Goal: Task Accomplishment & Management: Complete application form

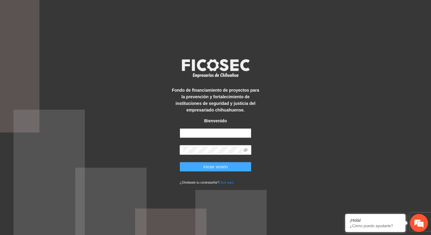
type input "**********"
click at [216, 166] on span "Iniciar sesión" at bounding box center [215, 167] width 25 height 7
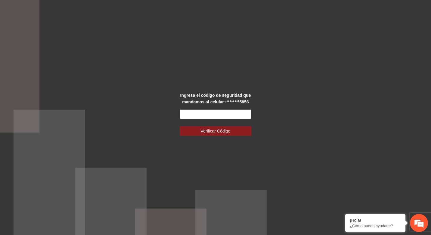
click at [216, 115] on input "text" at bounding box center [215, 114] width 72 height 10
type input "******"
click at [218, 133] on span "Verificar Código" at bounding box center [216, 131] width 30 height 7
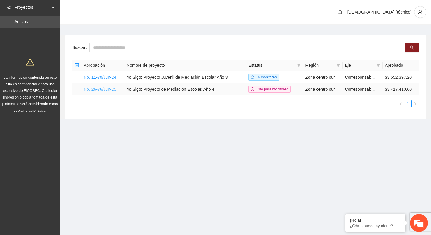
click at [109, 87] on link "No. 26-76/Jun-25" at bounding box center [100, 89] width 32 height 5
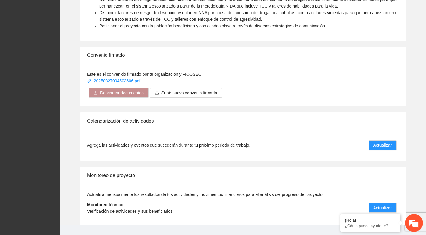
scroll to position [397, 0]
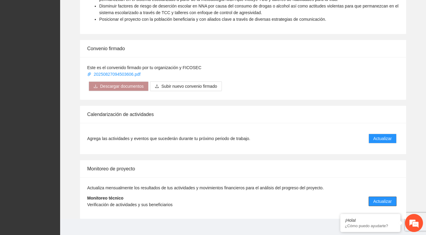
click at [386, 198] on span "Actualizar" at bounding box center [382, 201] width 18 height 7
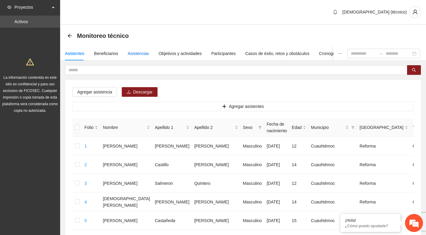
click at [134, 54] on div "Asistencias" at bounding box center [138, 53] width 21 height 7
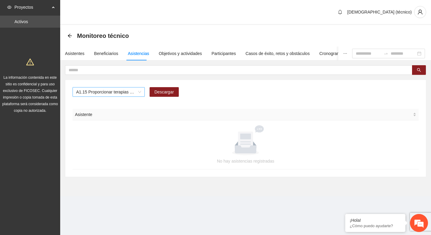
click at [139, 93] on span "A1.15 Proporcionar terapias cognitivo-conductuales de seguimiento a adolescente…" at bounding box center [108, 91] width 65 height 9
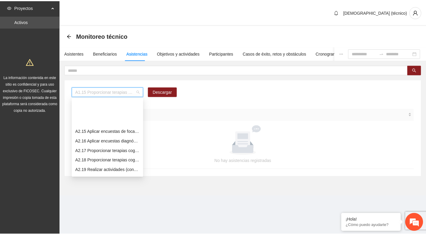
scroll to position [398, 0]
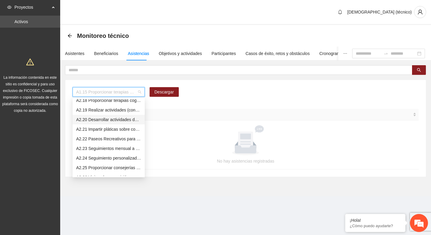
click at [106, 119] on div "A2.20 Desarrollar actividades de limpieza en espacios públicos en las zonas 1 y…" at bounding box center [108, 119] width 65 height 7
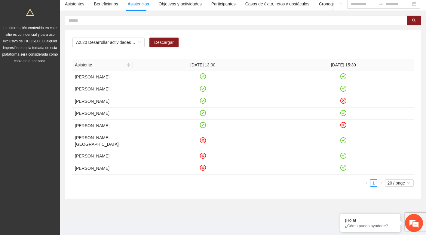
scroll to position [0, 0]
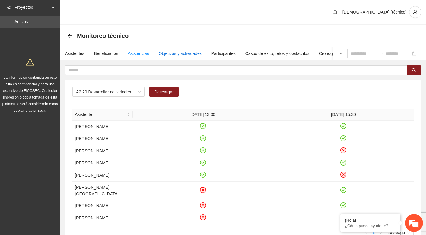
click at [189, 53] on div "Objetivos y actividades" at bounding box center [180, 53] width 43 height 7
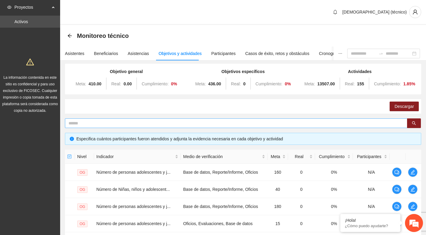
click at [106, 122] on input "text" at bounding box center [234, 123] width 330 height 7
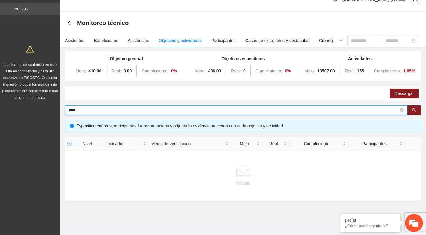
scroll to position [20, 0]
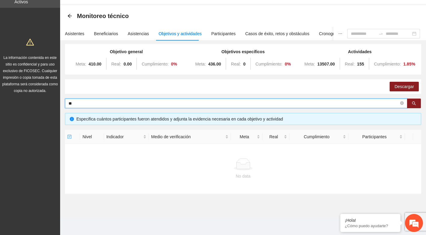
type input "*"
type input "*****"
drag, startPoint x: 94, startPoint y: 105, endPoint x: 54, endPoint y: 105, distance: 40.3
click at [54, 105] on section "Proyectos Activos La información contenida en este sitio es confidencial y para…" at bounding box center [213, 107] width 426 height 255
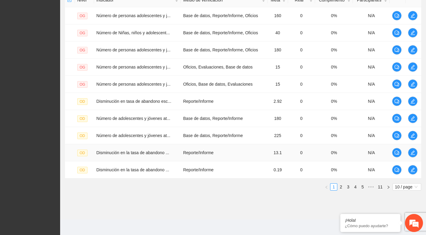
scroll to position [158, 0]
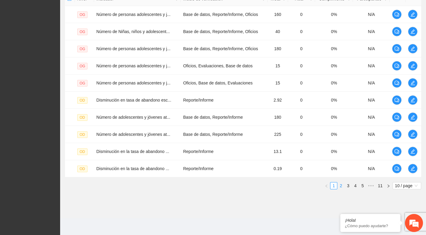
click at [342, 188] on link "2" at bounding box center [341, 185] width 7 height 7
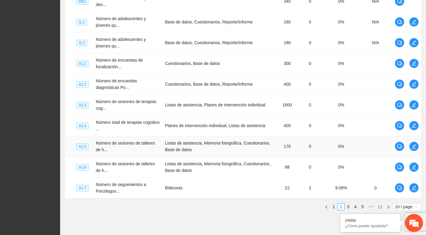
scroll to position [194, 0]
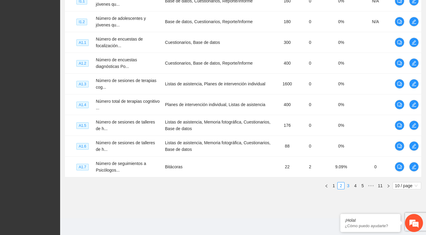
click at [348, 185] on link "3" at bounding box center [348, 185] width 7 height 7
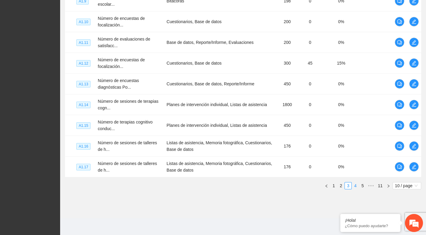
click at [355, 185] on link "4" at bounding box center [355, 185] width 7 height 7
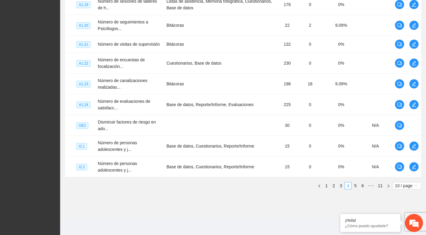
scroll to position [190, 0]
click at [354, 184] on link "5" at bounding box center [355, 185] width 7 height 7
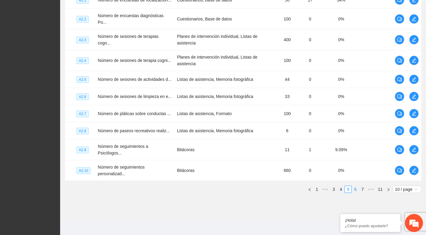
click at [357, 186] on link "6" at bounding box center [355, 189] width 7 height 7
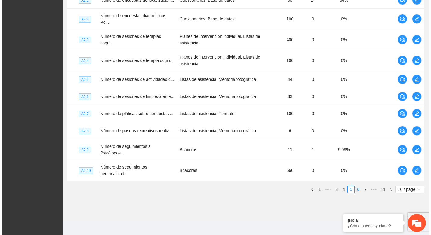
scroll to position [158, 0]
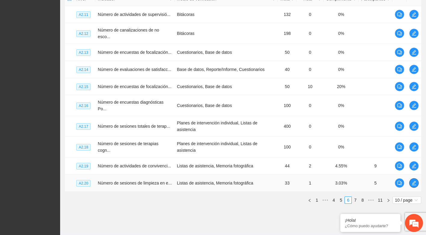
click at [413, 178] on button "button" at bounding box center [414, 183] width 10 height 10
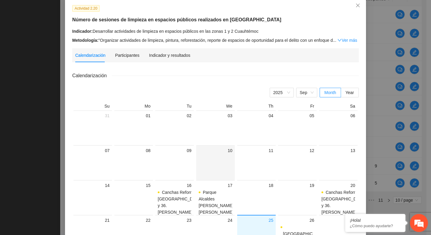
scroll to position [60, 0]
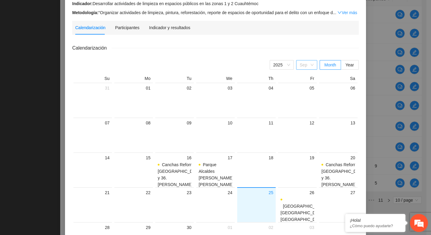
click at [308, 65] on span "Sep" at bounding box center [306, 64] width 14 height 9
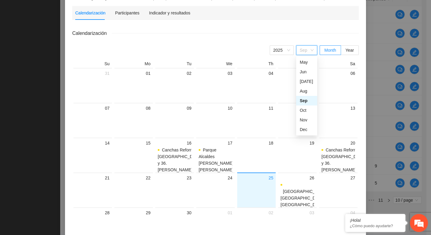
scroll to position [90, 0]
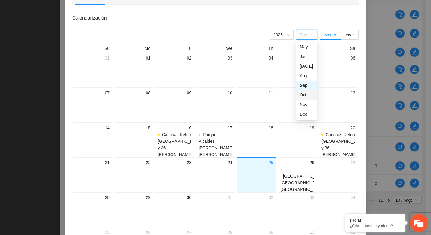
click at [302, 96] on div "Oct" at bounding box center [306, 95] width 14 height 7
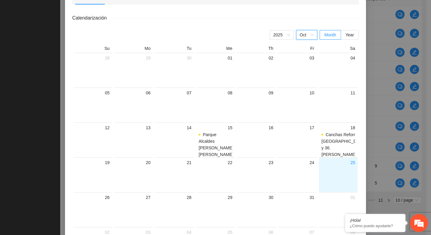
click at [305, 32] on span "Oct" at bounding box center [306, 34] width 14 height 9
click at [303, 83] on div "Sep" at bounding box center [306, 85] width 14 height 7
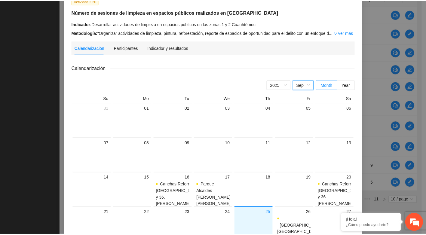
scroll to position [0, 0]
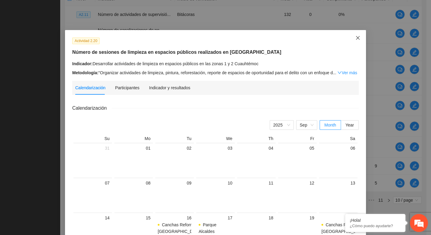
click at [356, 38] on icon "close" at bounding box center [357, 37] width 5 height 5
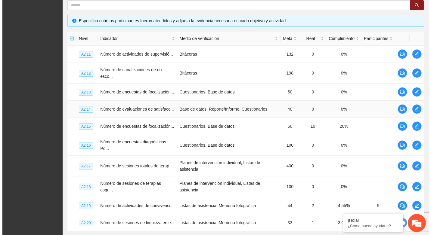
scroll to position [158, 0]
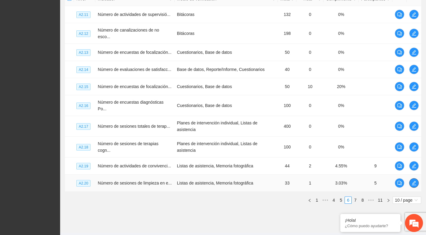
click at [414, 181] on icon "edit" at bounding box center [414, 183] width 5 height 5
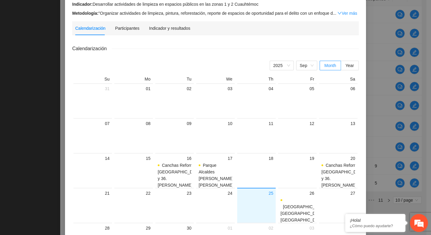
scroll to position [60, 0]
click at [129, 29] on div "Participantes" at bounding box center [127, 27] width 24 height 7
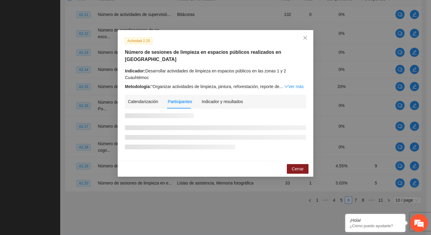
scroll to position [0, 0]
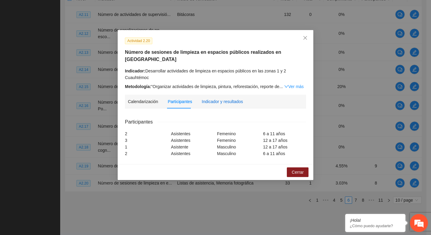
click at [216, 98] on div "Indicador y resultados" at bounding box center [221, 101] width 41 height 7
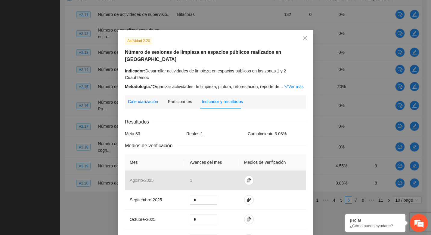
click at [143, 98] on div "Calendarización" at bounding box center [143, 101] width 30 height 7
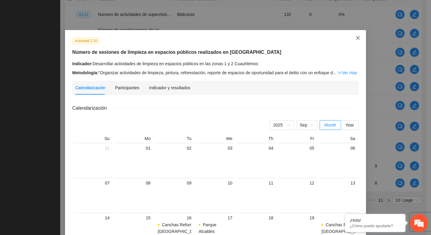
click at [355, 38] on icon "close" at bounding box center [357, 37] width 5 height 5
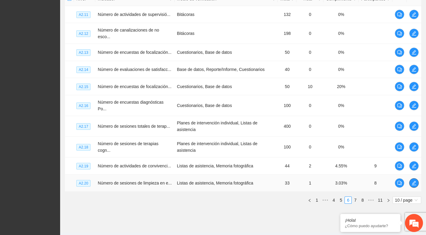
click at [417, 181] on span "edit" at bounding box center [413, 183] width 9 height 5
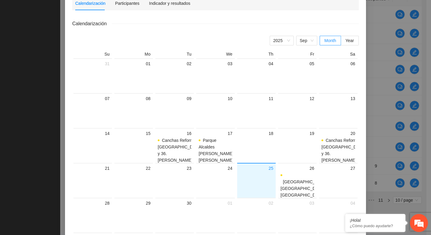
scroll to position [90, 0]
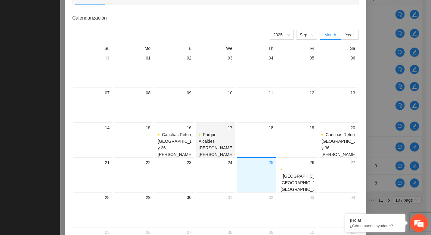
click at [203, 146] on span "Parque Alcaldes [PERSON_NAME] [PERSON_NAME]" at bounding box center [215, 144] width 35 height 25
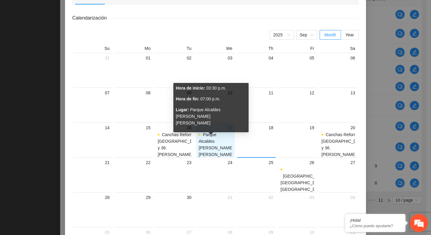
click at [203, 146] on span "Parque Alcaldes [PERSON_NAME] [PERSON_NAME]" at bounding box center [215, 144] width 35 height 25
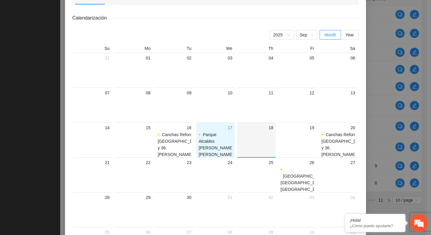
drag, startPoint x: 203, startPoint y: 146, endPoint x: 254, endPoint y: 138, distance: 51.4
click at [254, 138] on div at bounding box center [256, 144] width 34 height 26
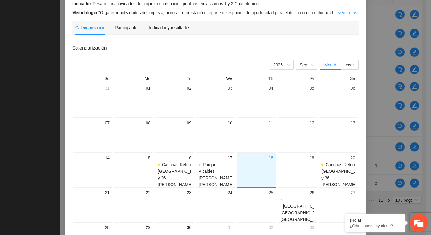
scroll to position [0, 0]
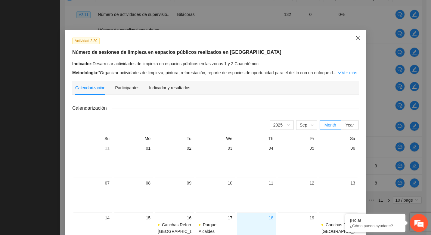
click at [357, 38] on icon "close" at bounding box center [357, 37] width 5 height 5
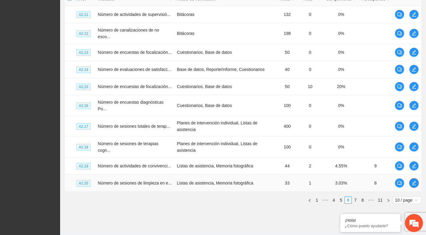
click at [410, 181] on span "edit" at bounding box center [413, 183] width 9 height 5
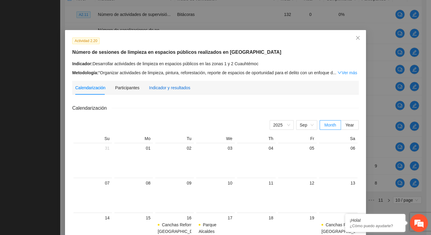
click at [164, 89] on div "Indicador y resultados" at bounding box center [169, 87] width 41 height 7
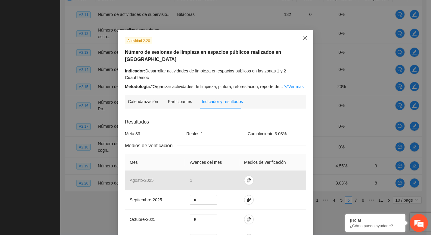
click at [303, 38] on icon "close" at bounding box center [305, 38] width 4 height 4
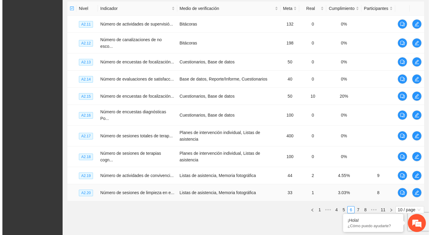
scroll to position [150, 0]
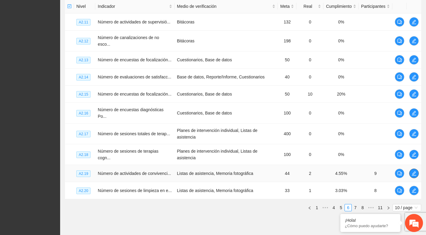
click at [414, 171] on icon "edit" at bounding box center [414, 173] width 5 height 5
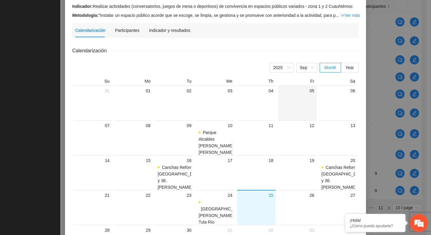
scroll to position [0, 0]
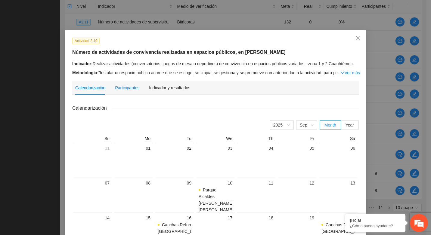
click at [127, 90] on div "Participantes" at bounding box center [127, 87] width 24 height 7
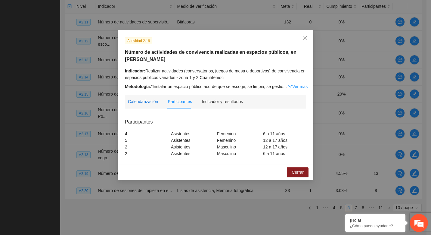
click at [140, 101] on div "Calendarización" at bounding box center [143, 101] width 30 height 7
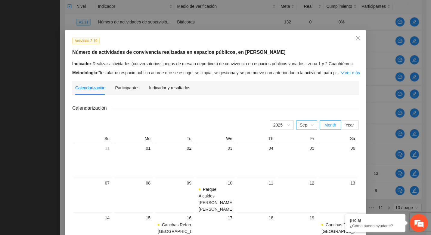
click at [310, 125] on span "Sep" at bounding box center [306, 125] width 14 height 9
click at [302, 185] on div "Oct" at bounding box center [306, 185] width 14 height 7
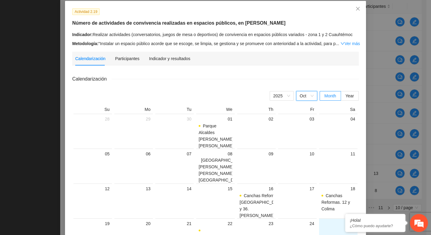
scroll to position [0, 0]
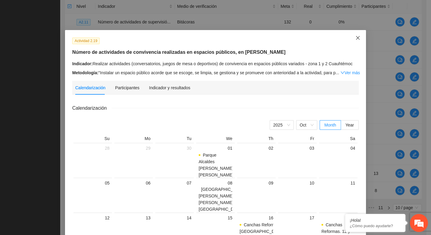
click at [357, 38] on icon "close" at bounding box center [357, 37] width 5 height 5
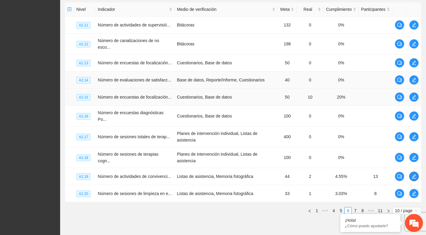
scroll to position [158, 0]
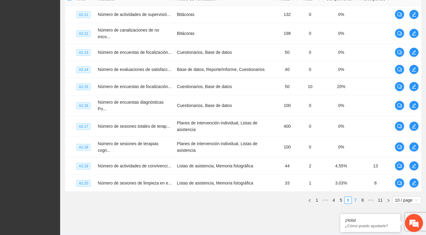
click at [354, 197] on link "7" at bounding box center [355, 200] width 7 height 7
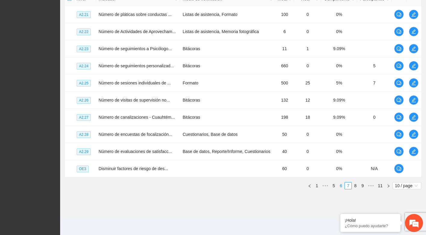
click at [341, 185] on link "6" at bounding box center [341, 185] width 7 height 7
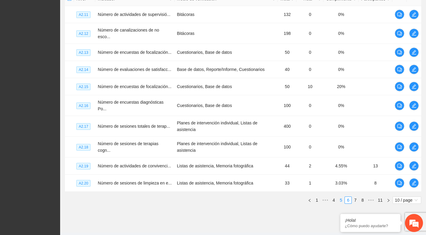
click at [340, 197] on link "5" at bounding box center [341, 200] width 7 height 7
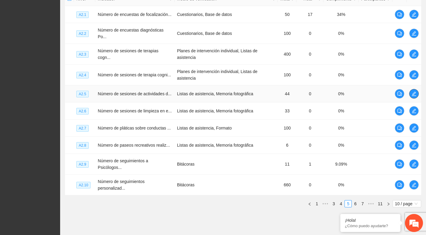
click at [415, 91] on icon "edit" at bounding box center [414, 93] width 5 height 5
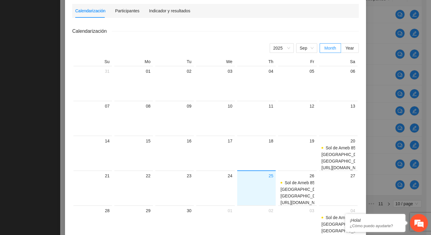
scroll to position [90, 0]
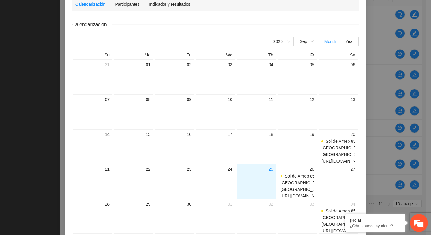
click at [376, 43] on div "Actividad 2.5 Número de sesiones de actividades de convivencia realizadas en es…" at bounding box center [215, 117] width 431 height 235
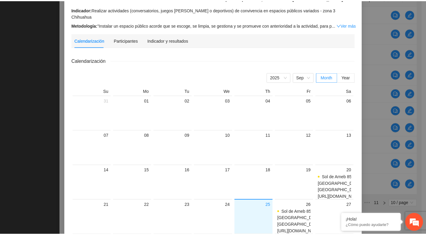
scroll to position [0, 0]
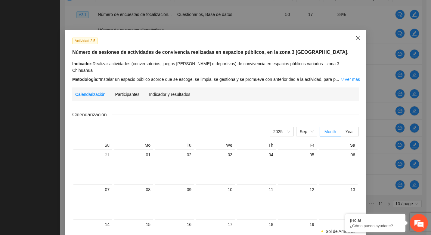
click at [356, 37] on icon "close" at bounding box center [357, 37] width 5 height 5
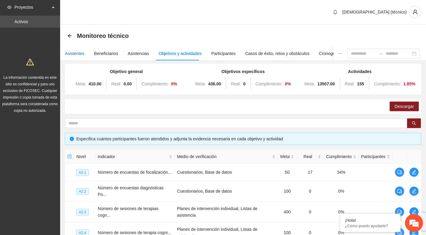
click at [68, 53] on div "Asistentes" at bounding box center [75, 53] width 20 height 7
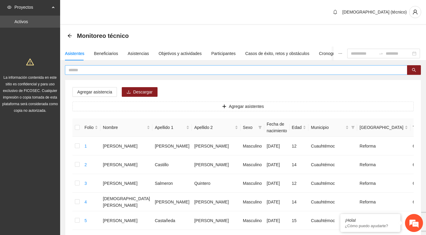
click at [143, 68] on input "text" at bounding box center [234, 70] width 330 height 7
type input "*"
click at [416, 69] on button "button" at bounding box center [414, 70] width 14 height 10
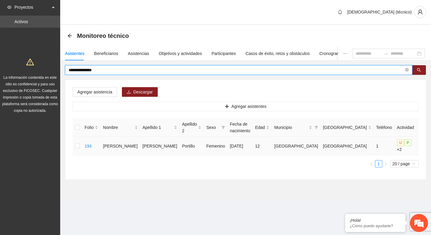
type input "**********"
click at [421, 144] on icon "edit" at bounding box center [423, 146] width 5 height 5
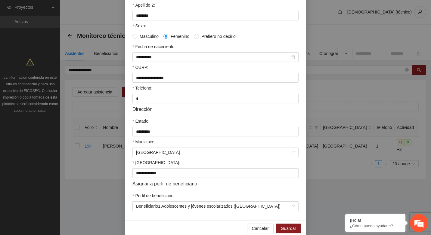
scroll to position [114, 0]
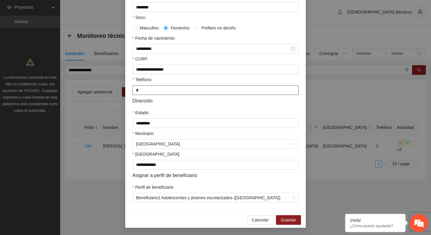
click at [149, 89] on input "*" at bounding box center [215, 90] width 166 height 10
type input "**********"
click at [289, 221] on span "Guardar" at bounding box center [287, 220] width 15 height 7
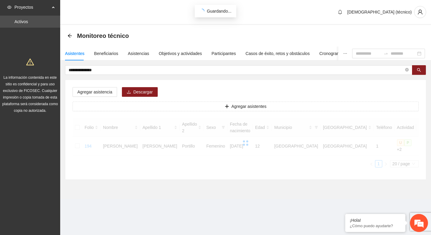
scroll to position [84, 0]
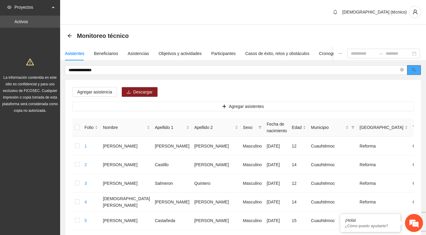
click at [417, 69] on button "button" at bounding box center [414, 70] width 14 height 10
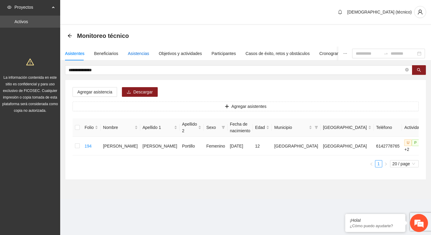
click at [138, 53] on div "Asistencias" at bounding box center [138, 53] width 21 height 7
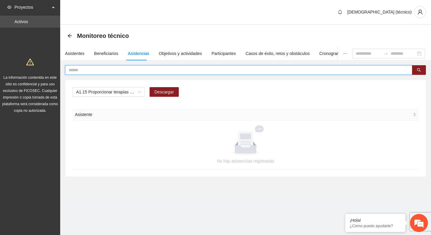
click at [106, 68] on input "text" at bounding box center [236, 70] width 335 height 7
click at [422, 70] on button "button" at bounding box center [419, 70] width 14 height 10
drag, startPoint x: 115, startPoint y: 70, endPoint x: 86, endPoint y: 68, distance: 29.5
click at [86, 68] on input "**********" at bounding box center [236, 70] width 335 height 7
click at [419, 73] on button "button" at bounding box center [419, 70] width 14 height 10
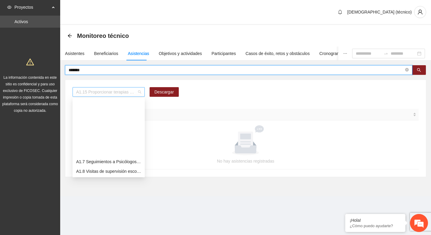
click at [129, 93] on span "A1.15 Proporcionar terapias cognitivo-conductuales de seguimiento a adolescente…" at bounding box center [108, 91] width 65 height 9
type input "******"
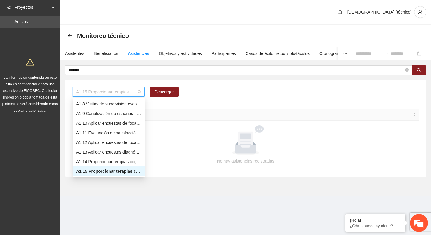
type input "*"
type input "****"
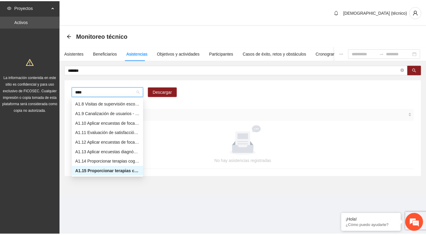
scroll to position [0, 0]
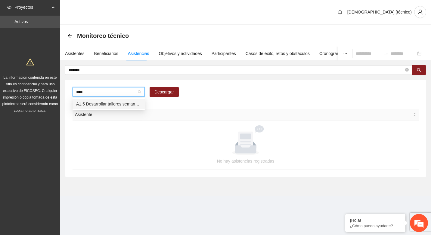
click at [99, 102] on div "A1.5 Desarrollar talleres semanales de habilidades para la vida, temática: depo…" at bounding box center [108, 104] width 65 height 7
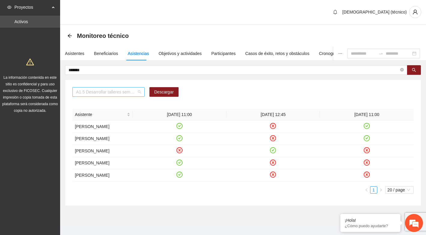
click at [118, 90] on span "A1.5 Desarrollar talleres semanales de habilidades para la vida, temática: depo…" at bounding box center [108, 91] width 65 height 9
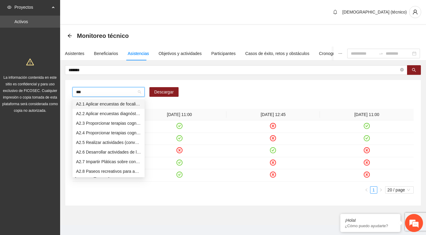
type input "****"
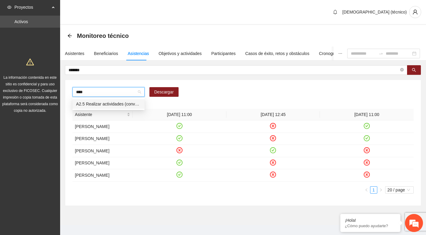
click at [108, 103] on div "A2.5 Realizar actividades (conversatorios, juegos [PERSON_NAME] o deportivos) d…" at bounding box center [108, 104] width 65 height 7
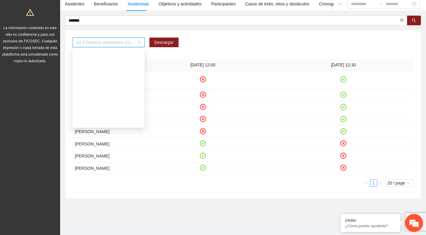
scroll to position [197, 0]
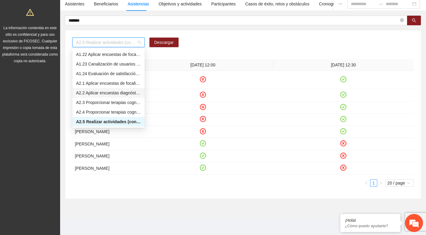
click at [317, 39] on div "A2.5 Realizar actividades (conversatorios, juegos [PERSON_NAME] o deportivos) d…" at bounding box center [242, 45] width 341 height 14
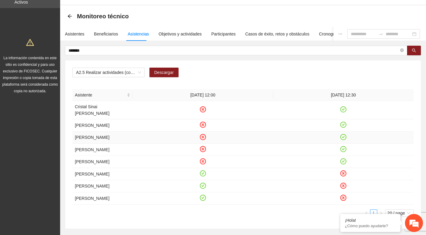
scroll to position [30, 0]
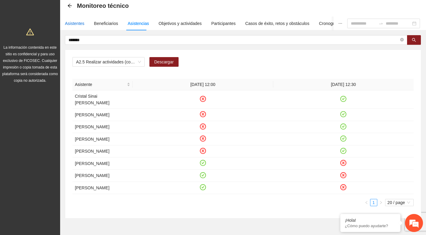
click at [79, 23] on div "Asistentes" at bounding box center [75, 23] width 20 height 7
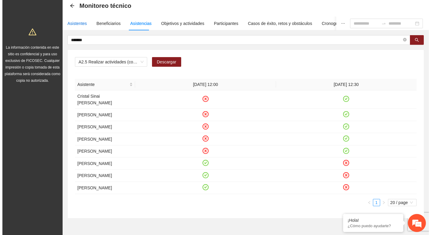
scroll to position [0, 0]
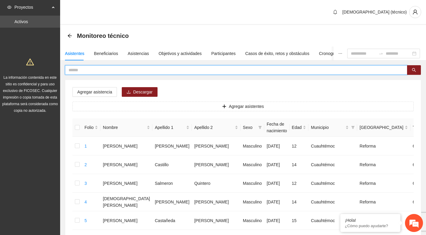
click at [117, 70] on input "text" at bounding box center [234, 70] width 330 height 7
type input "*"
type input "**********"
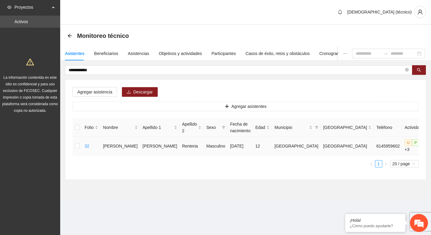
click at [428, 144] on icon "edit" at bounding box center [430, 146] width 5 height 5
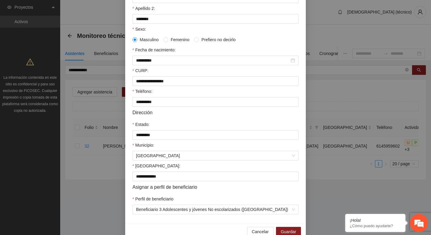
scroll to position [114, 0]
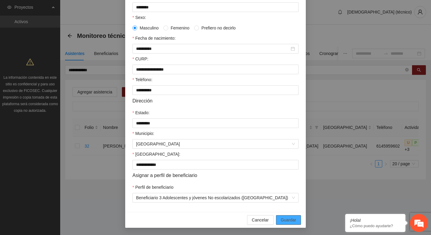
click at [282, 218] on span "Guardar" at bounding box center [287, 220] width 15 height 7
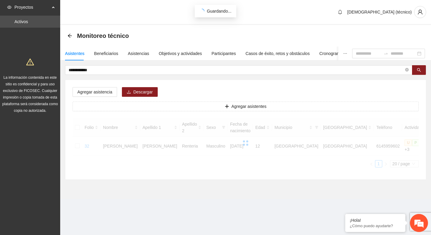
scroll to position [84, 0]
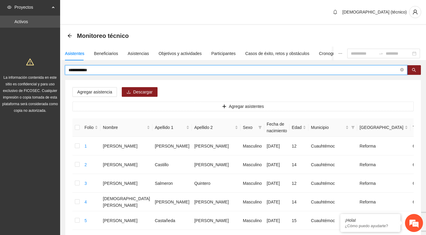
drag, startPoint x: 101, startPoint y: 71, endPoint x: 53, endPoint y: 67, distance: 48.6
click at [108, 74] on span at bounding box center [236, 70] width 342 height 10
click at [418, 67] on button "button" at bounding box center [414, 70] width 14 height 10
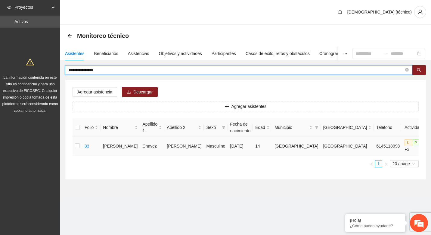
click at [429, 145] on icon "edit" at bounding box center [431, 146] width 4 height 4
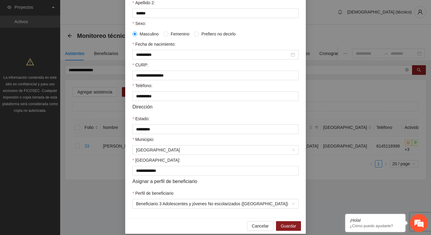
scroll to position [114, 0]
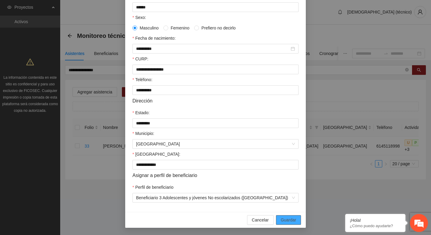
click at [290, 216] on button "Guardar" at bounding box center [288, 220] width 25 height 10
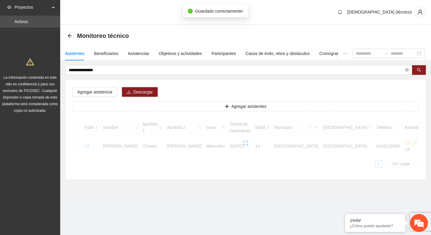
scroll to position [84, 0]
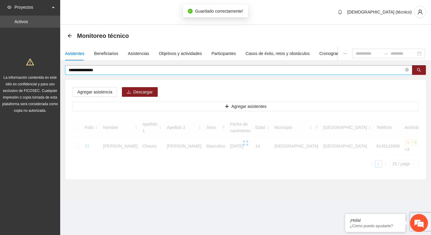
click at [110, 71] on input "**********" at bounding box center [236, 70] width 335 height 7
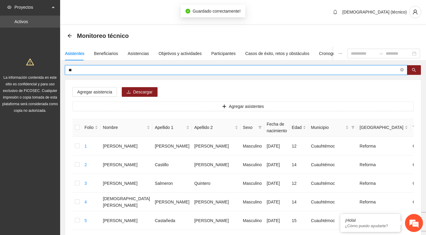
type input "*"
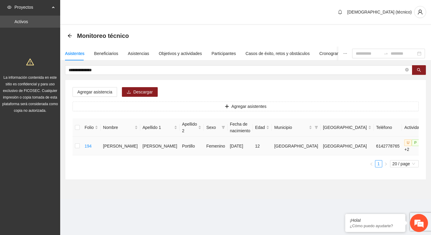
click at [426, 143] on button "button" at bounding box center [431, 146] width 10 height 10
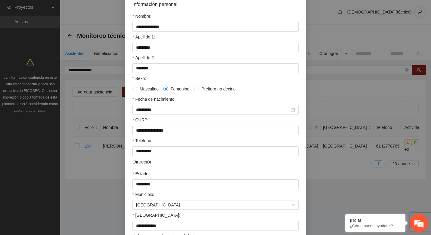
scroll to position [114, 0]
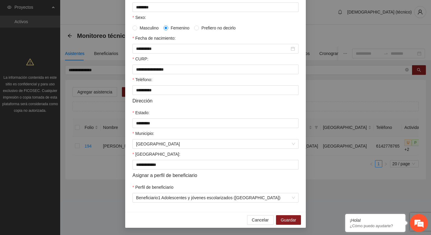
click at [101, 190] on div "**********" at bounding box center [215, 117] width 431 height 235
click at [253, 219] on span "Cancelar" at bounding box center [260, 220] width 17 height 7
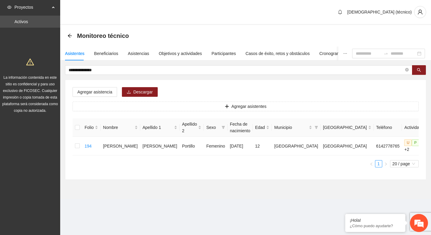
scroll to position [84, 0]
click at [426, 142] on button "button" at bounding box center [431, 146] width 10 height 10
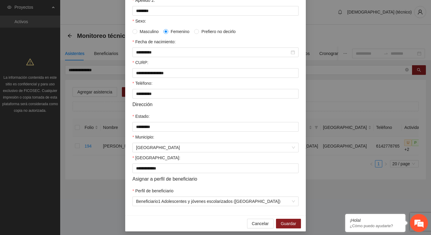
scroll to position [114, 0]
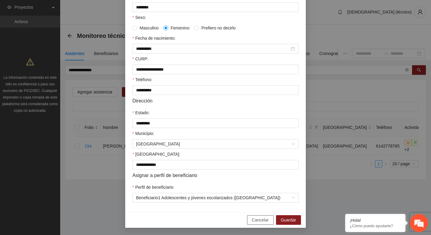
click at [261, 222] on span "Cancelar" at bounding box center [260, 220] width 17 height 7
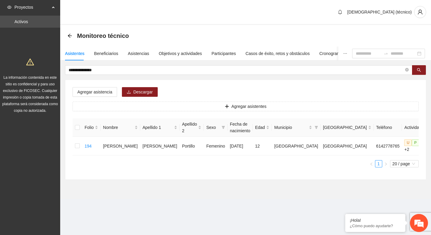
scroll to position [0, 0]
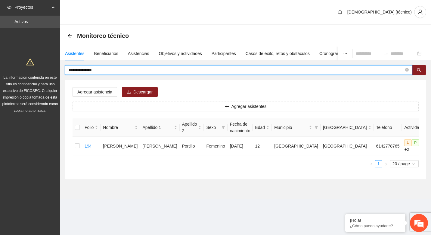
drag, startPoint x: 109, startPoint y: 72, endPoint x: 42, endPoint y: 68, distance: 67.2
click at [42, 68] on section "**********" at bounding box center [215, 117] width 431 height 235
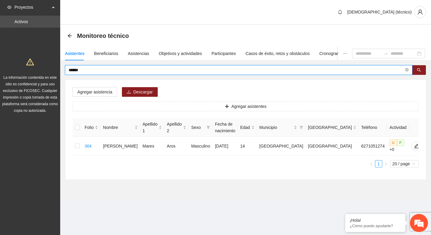
drag, startPoint x: 92, startPoint y: 67, endPoint x: 33, endPoint y: 63, distance: 59.4
click at [35, 63] on section "Proyectos Activos La información contenida en este sitio es confidencial y para…" at bounding box center [215, 117] width 431 height 235
type input "******"
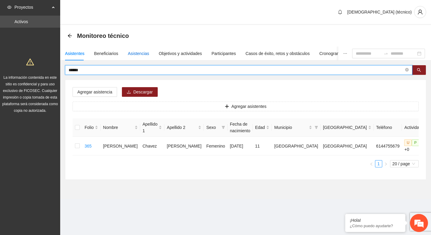
click at [132, 54] on div "Asistencias" at bounding box center [138, 53] width 21 height 7
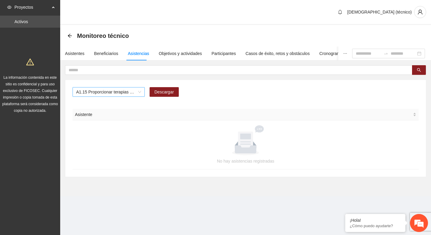
click at [115, 92] on span "A1.15 Proporcionar terapias cognitivo-conductuales de seguimiento a adolescente…" at bounding box center [108, 91] width 65 height 9
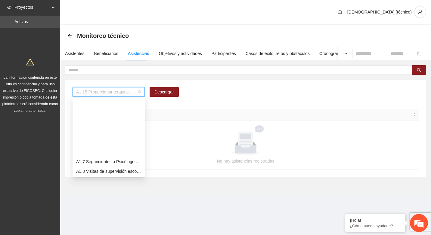
scroll to position [67, 0]
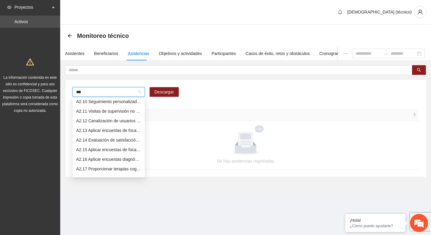
type input "****"
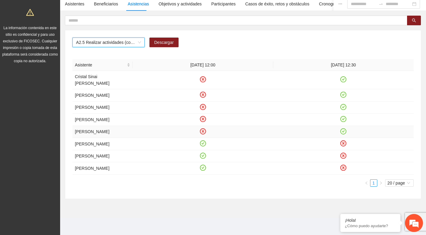
scroll to position [0, 0]
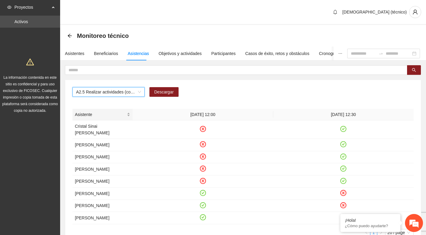
click at [129, 115] on div "Asistente" at bounding box center [102, 114] width 55 height 7
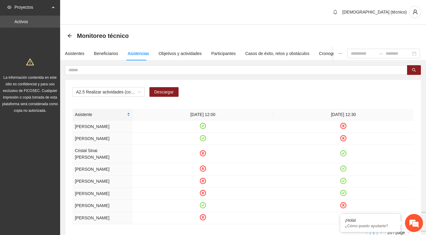
click at [129, 115] on div "Asistente" at bounding box center [102, 114] width 55 height 7
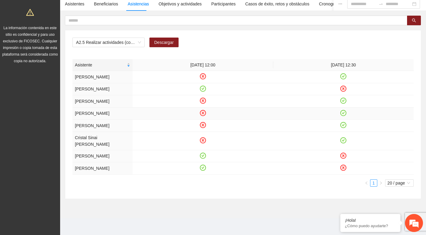
scroll to position [80, 0]
click at [128, 62] on div "Asistente" at bounding box center [102, 65] width 55 height 7
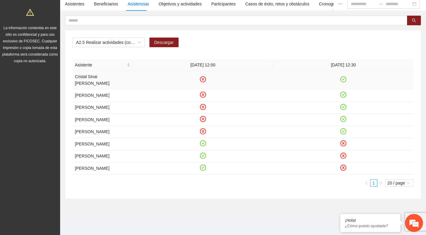
scroll to position [0, 0]
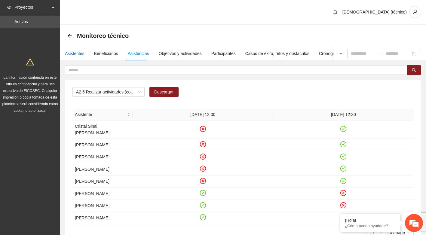
click at [79, 54] on div "Asistentes" at bounding box center [75, 53] width 20 height 7
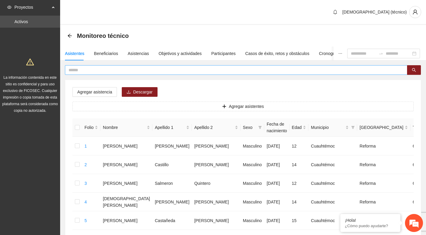
click at [109, 68] on input "text" at bounding box center [234, 70] width 330 height 7
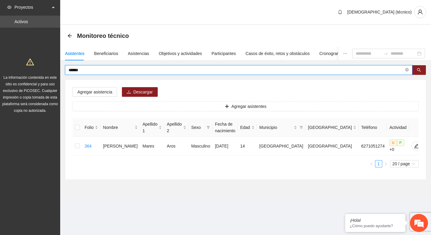
drag, startPoint x: 94, startPoint y: 70, endPoint x: 46, endPoint y: 70, distance: 48.1
click at [46, 70] on section "Proyectos Activos La información contenida en este sitio es confidencial y para…" at bounding box center [215, 117] width 431 height 235
type input "******"
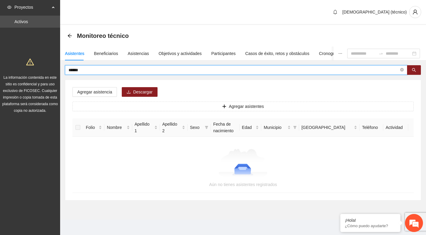
drag, startPoint x: 90, startPoint y: 71, endPoint x: 66, endPoint y: 71, distance: 24.4
click at [66, 71] on span "******" at bounding box center [236, 70] width 342 height 10
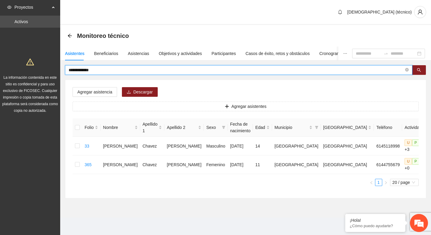
drag, startPoint x: 110, startPoint y: 72, endPoint x: 32, endPoint y: 71, distance: 77.6
click at [32, 71] on section "**********" at bounding box center [215, 117] width 431 height 235
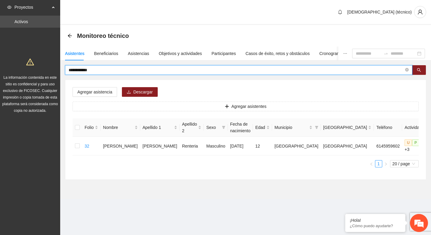
drag, startPoint x: 100, startPoint y: 69, endPoint x: 53, endPoint y: 72, distance: 46.7
click at [53, 72] on section "**********" at bounding box center [215, 117] width 431 height 235
drag, startPoint x: 119, startPoint y: 68, endPoint x: 45, endPoint y: 68, distance: 73.7
click at [45, 68] on section "**********" at bounding box center [215, 117] width 431 height 235
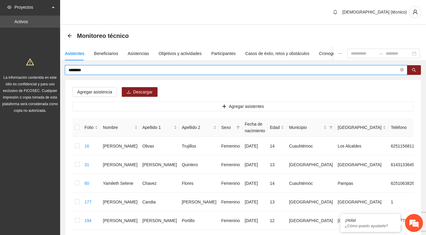
click at [67, 71] on span "********" at bounding box center [236, 70] width 342 height 10
click at [70, 69] on input "********" at bounding box center [234, 70] width 330 height 7
click at [69, 70] on input "********" at bounding box center [234, 70] width 330 height 7
type input "**********"
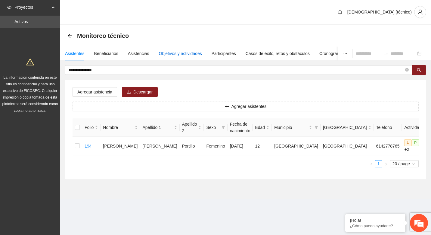
click at [185, 51] on div "Objetivos y actividades" at bounding box center [180, 53] width 43 height 7
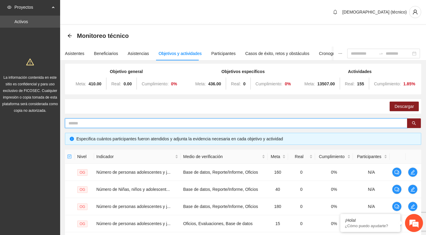
click at [100, 124] on input "text" at bounding box center [234, 123] width 330 height 7
click at [67, 123] on span "***" at bounding box center [236, 123] width 342 height 10
click at [69, 122] on input "***" at bounding box center [234, 123] width 330 height 7
type input "****"
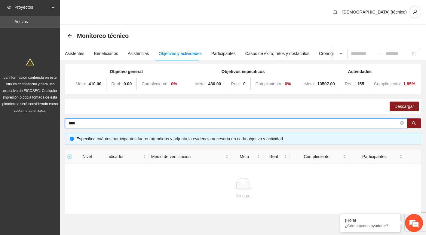
click at [92, 123] on input "****" at bounding box center [234, 123] width 330 height 7
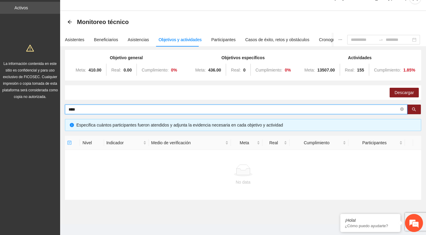
scroll to position [20, 0]
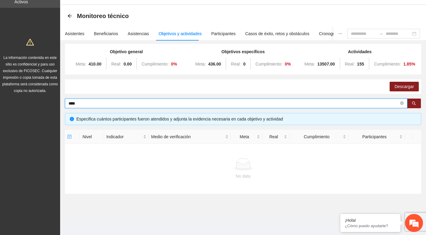
drag, startPoint x: 84, startPoint y: 103, endPoint x: 29, endPoint y: 100, distance: 55.4
click at [29, 100] on section "Proyectos Activos La información contenida en este sitio es confidencial y para…" at bounding box center [213, 107] width 426 height 255
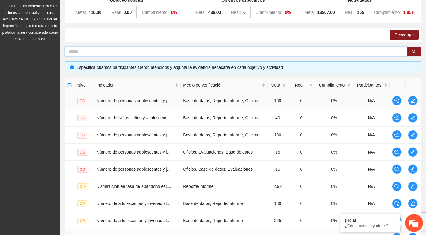
scroll to position [158, 0]
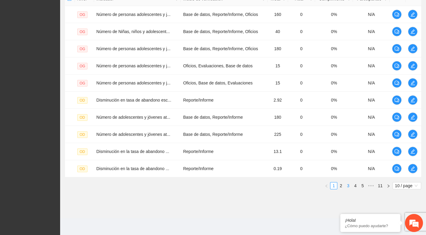
click at [348, 185] on link "3" at bounding box center [348, 185] width 7 height 7
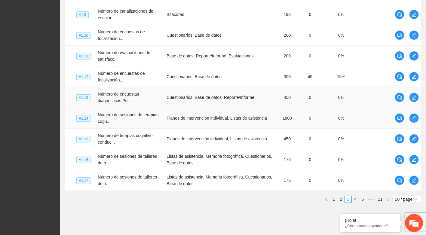
scroll to position [194, 0]
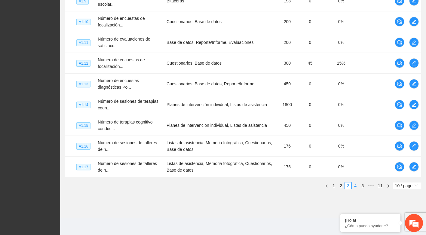
click at [355, 186] on link "4" at bounding box center [355, 185] width 7 height 7
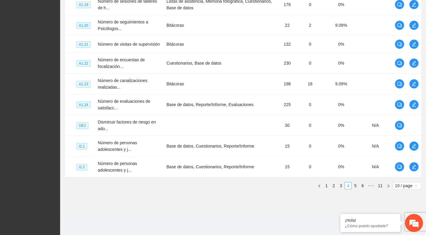
scroll to position [190, 0]
click at [356, 185] on link "5" at bounding box center [355, 185] width 7 height 7
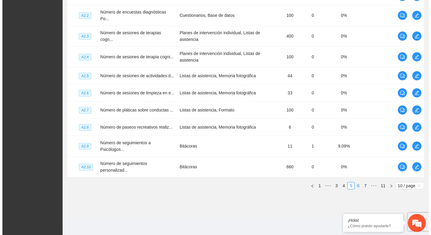
scroll to position [172, 0]
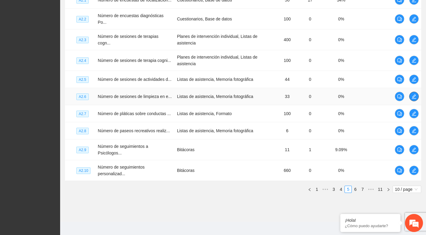
click at [415, 97] on button "button" at bounding box center [414, 97] width 10 height 10
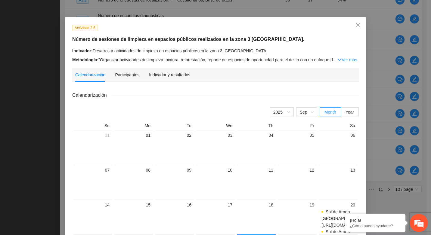
scroll to position [0, 0]
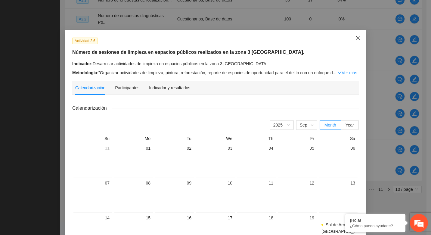
click at [355, 38] on icon "close" at bounding box center [357, 37] width 5 height 5
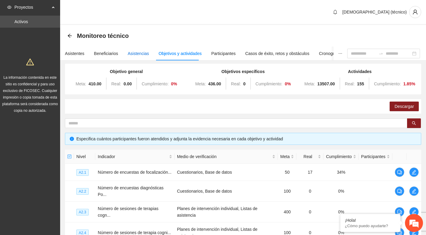
click at [134, 53] on div "Asistencias" at bounding box center [138, 53] width 21 height 7
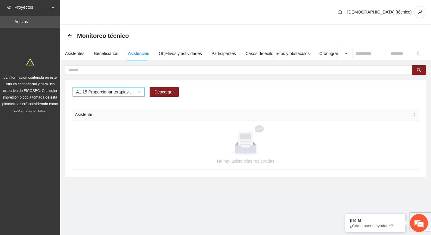
click at [126, 93] on span "A1.15 Proporcionar terapias cognitivo-conductuales de seguimiento a adolescente…" at bounding box center [108, 91] width 65 height 9
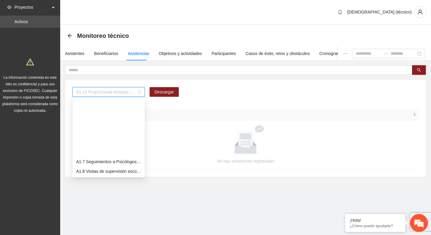
scroll to position [67, 0]
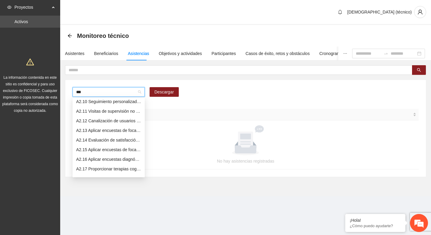
type input "****"
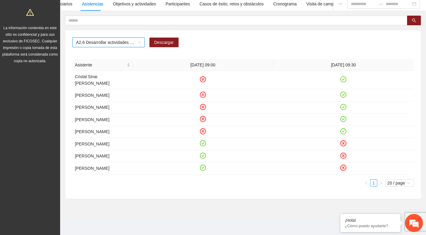
scroll to position [0, 0]
